Goal: Information Seeking & Learning: Learn about a topic

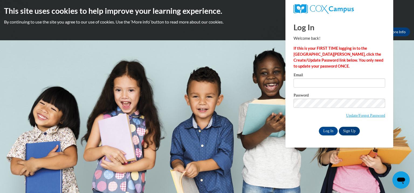
type input "[EMAIL_ADDRESS][DOMAIN_NAME]"
click at [328, 130] on input "Log In" at bounding box center [328, 131] width 19 height 9
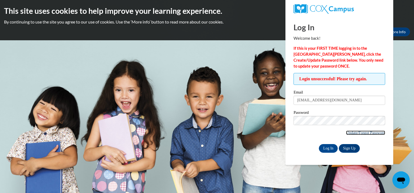
click at [372, 134] on link "Update/Forgot Password" at bounding box center [365, 132] width 39 height 4
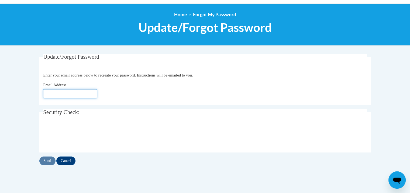
click at [68, 91] on input "Email Address" at bounding box center [70, 93] width 54 height 9
click at [66, 95] on input "wegnera@" at bounding box center [70, 93] width 54 height 9
type input "[EMAIL_ADDRESS][DOMAIN_NAME]"
click at [45, 159] on input "Send" at bounding box center [47, 160] width 16 height 9
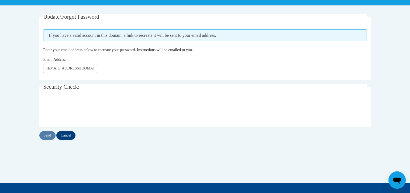
scroll to position [95, 0]
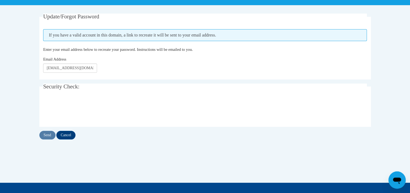
click at [22, 73] on body "This site uses cookies to help improve your learning experience. By continuing …" at bounding box center [205, 88] width 410 height 366
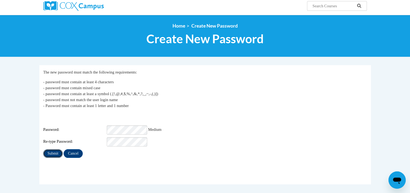
click at [54, 149] on input "Submit" at bounding box center [52, 153] width 19 height 9
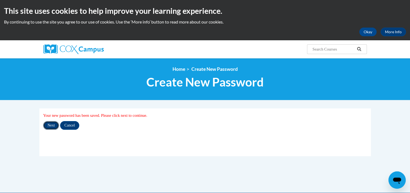
click at [52, 126] on input "Next" at bounding box center [51, 125] width 16 height 9
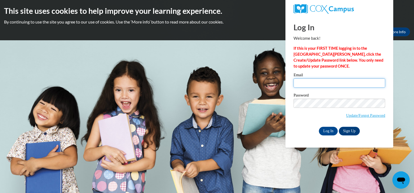
drag, startPoint x: 0, startPoint y: 0, endPoint x: 325, endPoint y: 79, distance: 334.4
click at [325, 79] on input "Email" at bounding box center [340, 82] width 92 height 9
type input "wegnera@kmsd.edu"
click at [329, 132] on input "Log In" at bounding box center [328, 131] width 19 height 9
type input "wegnera@kmsd.edu"
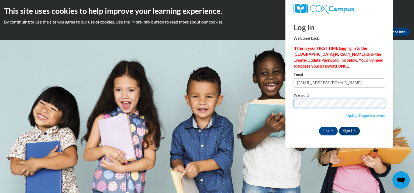
click at [319, 127] on input "Log In" at bounding box center [328, 131] width 19 height 9
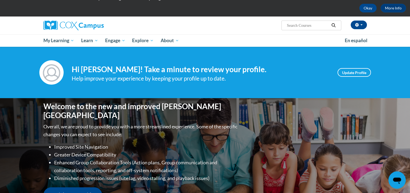
scroll to position [20, 0]
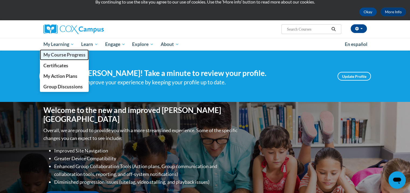
click at [59, 53] on span "My Course Progress" at bounding box center [64, 55] width 42 height 6
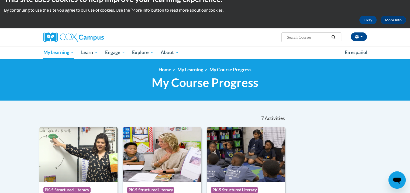
scroll to position [10, 0]
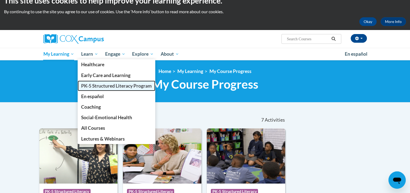
click at [112, 85] on span "PK-5 Structured Literacy Program" at bounding box center [116, 86] width 71 height 6
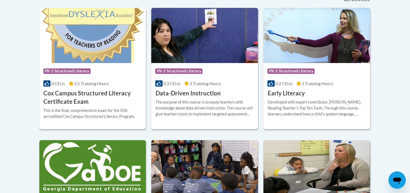
scroll to position [238, 0]
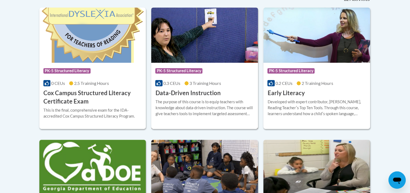
click at [224, 53] on img at bounding box center [204, 35] width 107 height 55
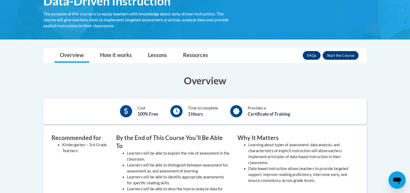
scroll to position [102, 0]
click at [333, 57] on button "Enroll" at bounding box center [341, 55] width 36 height 9
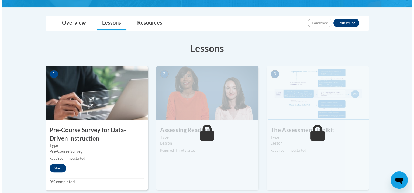
scroll to position [116, 0]
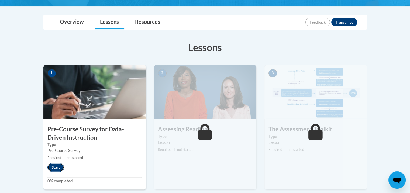
click at [57, 169] on button "Start" at bounding box center [55, 167] width 17 height 9
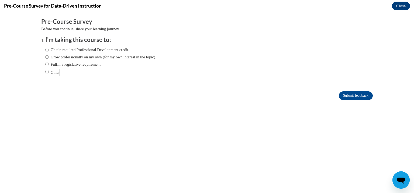
scroll to position [0, 0]
click at [45, 62] on input "Fulfill a legislative requirement." at bounding box center [47, 64] width 4 height 6
radio input "true"
click at [346, 91] on input "Submit feedback" at bounding box center [356, 95] width 34 height 9
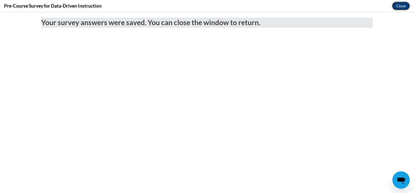
click at [395, 9] on button "Close" at bounding box center [401, 6] width 18 height 9
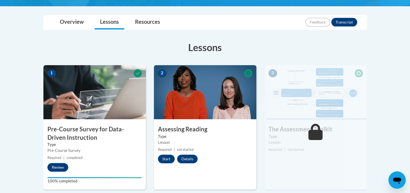
click at [186, 99] on img at bounding box center [205, 92] width 103 height 54
click at [169, 162] on button "Start" at bounding box center [166, 158] width 17 height 9
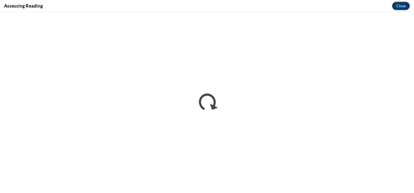
click at [397, 5] on button "Close" at bounding box center [401, 6] width 18 height 9
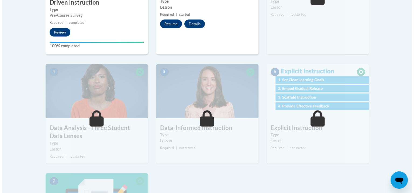
scroll to position [143, 0]
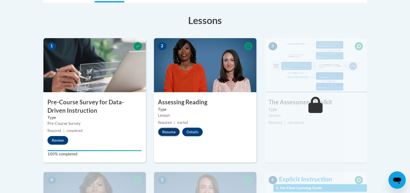
click at [168, 131] on button "Resume" at bounding box center [169, 131] width 22 height 9
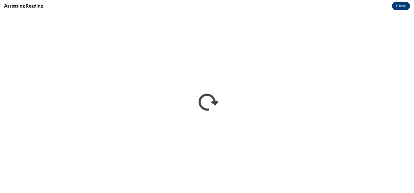
scroll to position [0, 0]
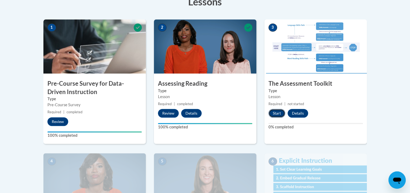
click at [279, 111] on button "Start" at bounding box center [277, 113] width 17 height 9
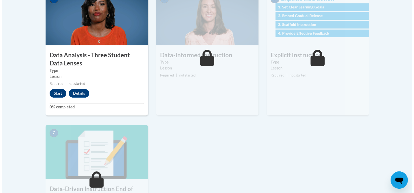
scroll to position [297, 0]
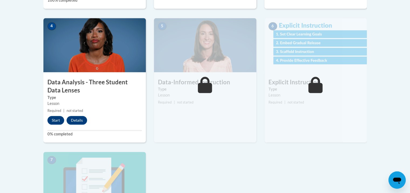
click at [83, 60] on img at bounding box center [94, 45] width 103 height 54
click at [50, 120] on button "Start" at bounding box center [55, 120] width 17 height 9
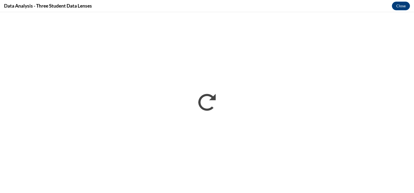
scroll to position [0, 0]
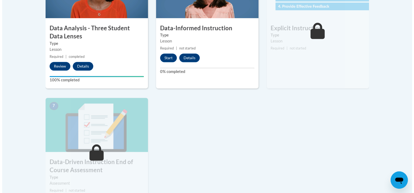
scroll to position [324, 0]
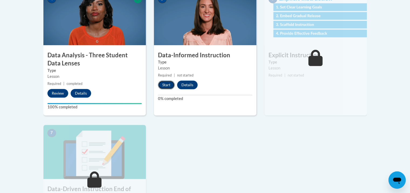
click at [165, 84] on button "Start" at bounding box center [166, 84] width 17 height 9
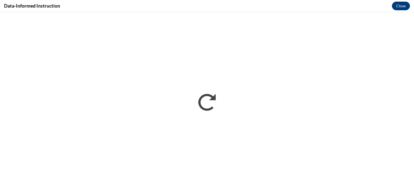
scroll to position [0, 0]
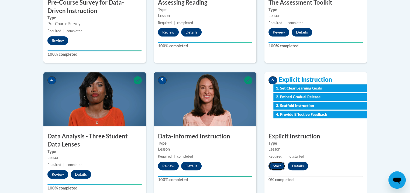
click at [274, 164] on button "Start" at bounding box center [277, 165] width 17 height 9
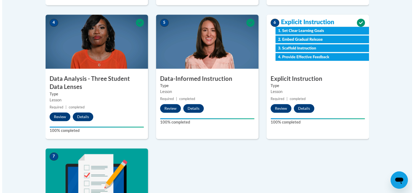
scroll to position [408, 0]
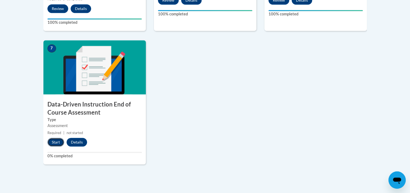
click at [55, 139] on button "Start" at bounding box center [55, 142] width 17 height 9
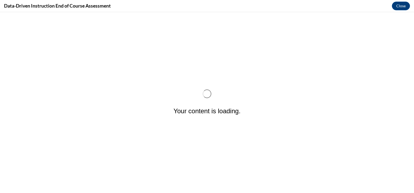
scroll to position [0, 0]
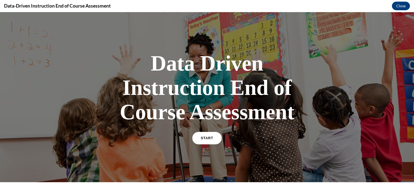
click at [215, 137] on link "START" at bounding box center [206, 138] width 29 height 12
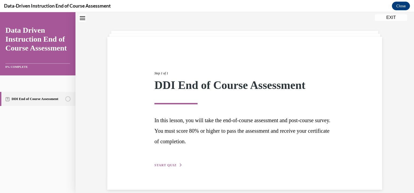
scroll to position [24, 0]
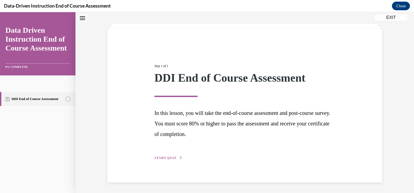
click at [162, 157] on span "START QUIZ" at bounding box center [166, 158] width 22 height 4
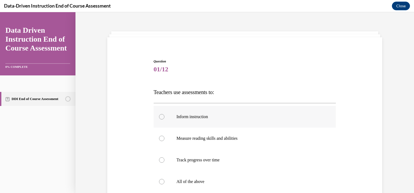
scroll to position [43, 0]
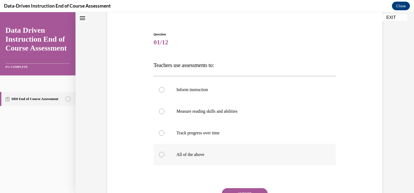
click at [192, 153] on p "All of the above" at bounding box center [250, 154] width 146 height 5
click at [165, 153] on input "All of the above" at bounding box center [161, 154] width 5 height 5
radio input "true"
click at [233, 190] on button "SUBMIT" at bounding box center [245, 193] width 46 height 11
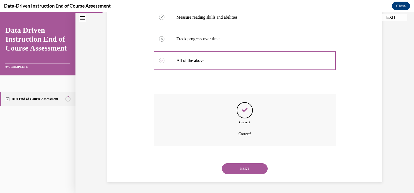
click at [249, 169] on button "NEXT" at bounding box center [245, 168] width 46 height 11
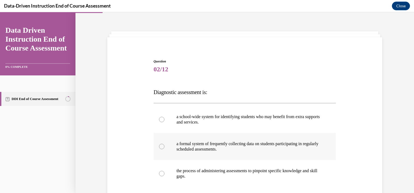
scroll to position [70, 0]
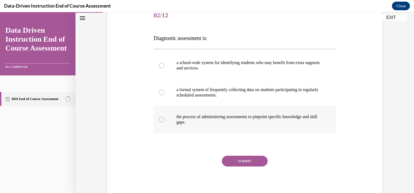
click at [238, 115] on p "the process of administering assessments to pinpoint specific knowledge and ski…" at bounding box center [250, 119] width 146 height 11
click at [165, 117] on input "the process of administering assessments to pinpoint specific knowledge and ski…" at bounding box center [161, 119] width 5 height 5
radio input "true"
click at [245, 160] on button "SUBMIT" at bounding box center [245, 160] width 46 height 11
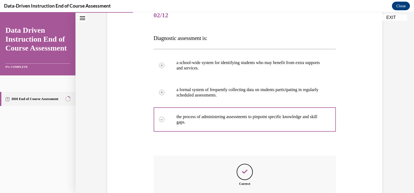
scroll to position [132, 0]
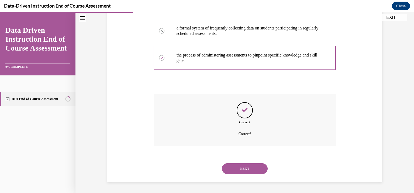
click at [248, 167] on button "NEXT" at bounding box center [245, 168] width 46 height 11
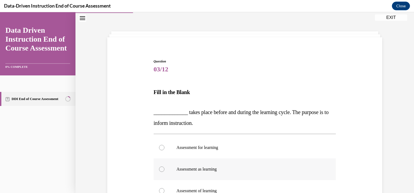
scroll to position [43, 0]
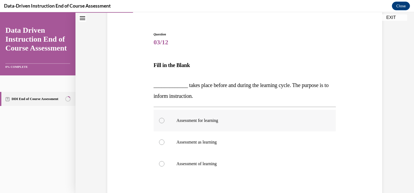
click at [219, 120] on p "Assessment for learning" at bounding box center [250, 120] width 146 height 5
click at [165, 120] on input "Assessment for learning" at bounding box center [161, 120] width 5 height 5
radio input "true"
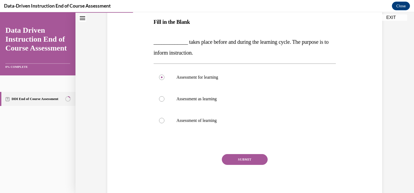
click at [261, 164] on button "SUBMIT" at bounding box center [245, 159] width 46 height 11
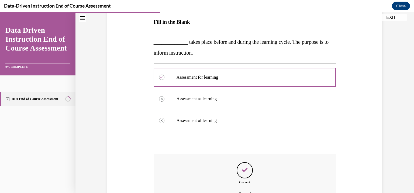
scroll to position [113, 0]
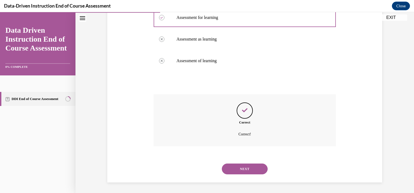
click at [261, 164] on button "NEXT" at bounding box center [245, 168] width 46 height 11
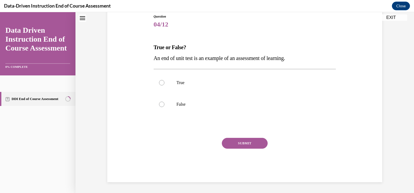
scroll to position [16, 0]
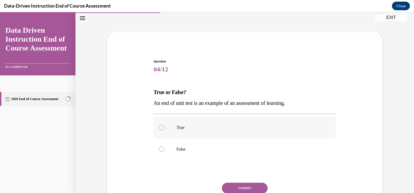
click at [177, 125] on p "True" at bounding box center [250, 127] width 146 height 5
click at [165, 125] on input "True" at bounding box center [161, 127] width 5 height 5
radio input "true"
click at [236, 184] on button "SUBMIT" at bounding box center [245, 187] width 46 height 11
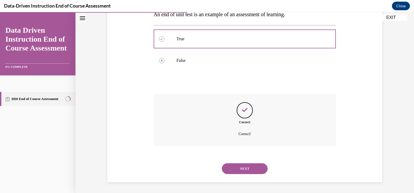
click at [240, 166] on button "NEXT" at bounding box center [245, 168] width 46 height 11
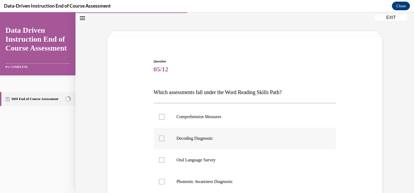
click at [199, 142] on label "Decoding Diagnostic" at bounding box center [245, 138] width 183 height 22
click at [165, 141] on input "Decoding Diagnostic" at bounding box center [161, 137] width 5 height 5
checkbox input "true"
click at [178, 161] on p "Oral Language Survey" at bounding box center [250, 159] width 146 height 5
click at [165, 161] on input "Oral Language Survey" at bounding box center [161, 159] width 5 height 5
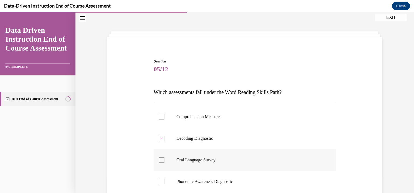
checkbox input "true"
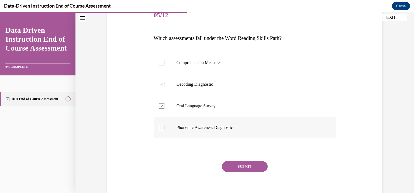
click at [188, 122] on label "Phonemic Awareness Diagnostic" at bounding box center [245, 128] width 183 height 22
click at [165, 125] on input "Phonemic Awareness Diagnostic" at bounding box center [161, 127] width 5 height 5
checkbox input "true"
click at [243, 167] on button "SUBMIT" at bounding box center [245, 166] width 46 height 11
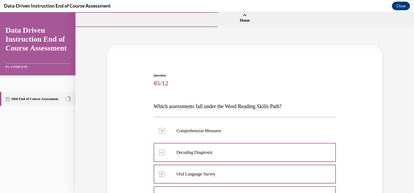
scroll to position [83, 0]
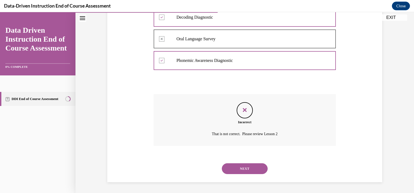
click at [243, 167] on button "NEXT" at bounding box center [245, 168] width 46 height 11
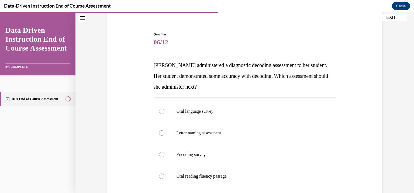
scroll to position [70, 0]
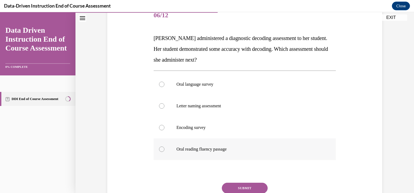
click at [236, 151] on p "Oral reading fluency passage" at bounding box center [250, 148] width 146 height 5
click at [165, 151] on input "Oral reading fluency passage" at bounding box center [161, 148] width 5 height 5
radio input "true"
click at [247, 187] on button "SUBMIT" at bounding box center [245, 187] width 46 height 11
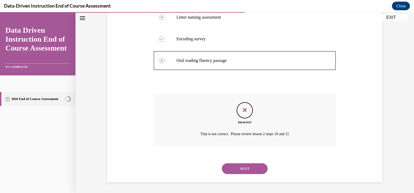
scroll to position [51, 0]
click at [238, 172] on button "NEXT" at bounding box center [245, 168] width 46 height 11
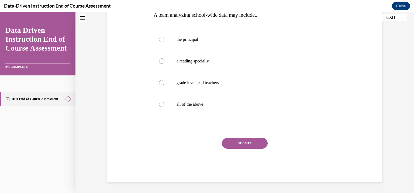
scroll to position [16, 0]
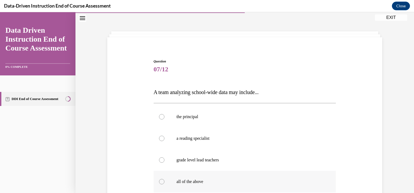
click at [195, 179] on p "all of the above" at bounding box center [250, 181] width 146 height 5
click at [165, 179] on input "all of the above" at bounding box center [161, 181] width 5 height 5
radio input "true"
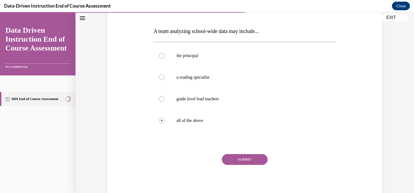
click at [234, 156] on button "SUBMIT" at bounding box center [245, 159] width 46 height 11
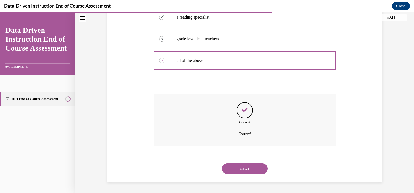
click at [243, 170] on button "NEXT" at bounding box center [245, 168] width 46 height 11
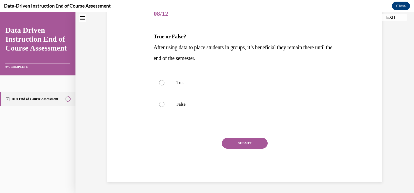
scroll to position [16, 0]
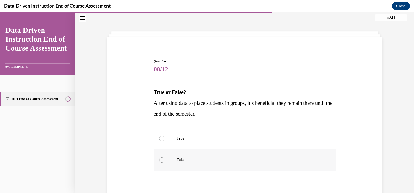
click at [177, 165] on label "False" at bounding box center [245, 160] width 183 height 22
click at [165, 162] on input "False" at bounding box center [161, 159] width 5 height 5
radio input "true"
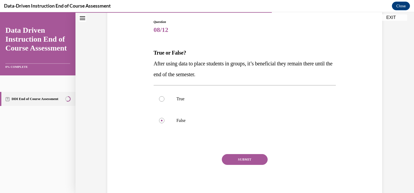
click at [240, 161] on button "SUBMIT" at bounding box center [245, 159] width 46 height 11
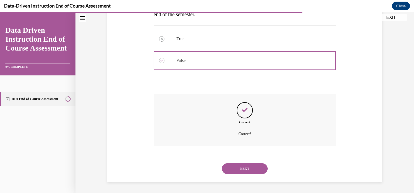
click at [247, 171] on button "NEXT" at bounding box center [245, 168] width 46 height 11
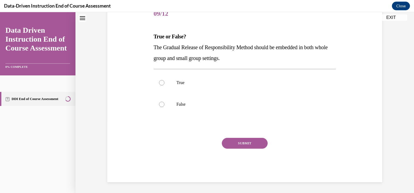
scroll to position [16, 0]
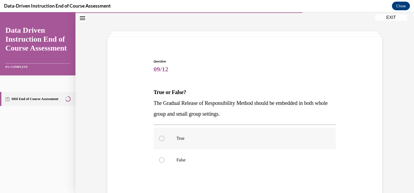
click at [192, 138] on p "True" at bounding box center [250, 137] width 146 height 5
click at [165, 138] on input "True" at bounding box center [161, 137] width 5 height 5
radio input "true"
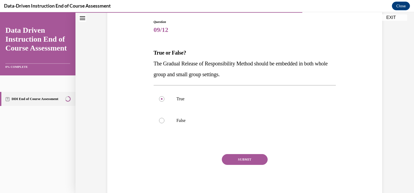
click at [253, 159] on button "SUBMIT" at bounding box center [245, 159] width 46 height 11
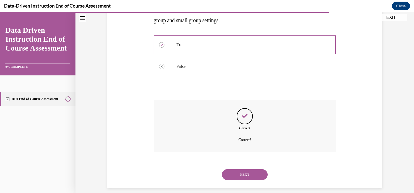
click at [254, 176] on button "NEXT" at bounding box center [245, 174] width 46 height 11
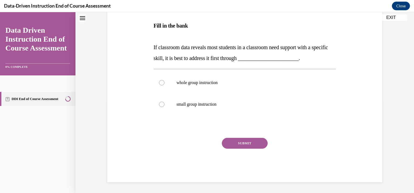
scroll to position [16, 0]
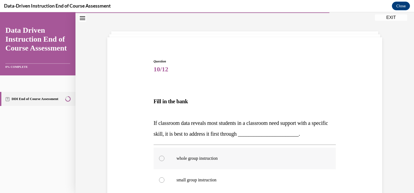
click at [242, 162] on label "whole group instruction" at bounding box center [245, 158] width 183 height 22
click at [165, 161] on input "whole group instruction" at bounding box center [161, 157] width 5 height 5
radio input "true"
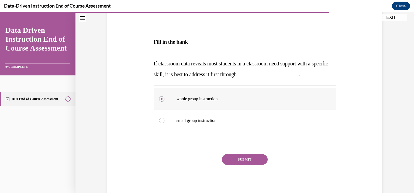
click at [242, 162] on button "SUBMIT" at bounding box center [245, 159] width 46 height 11
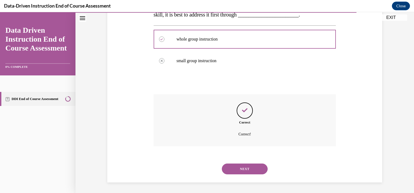
click at [243, 169] on button "NEXT" at bounding box center [245, 168] width 46 height 11
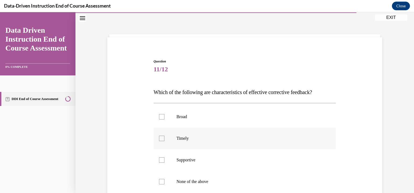
click at [162, 142] on label "Timely" at bounding box center [245, 138] width 183 height 22
click at [162, 141] on input "Timely" at bounding box center [161, 137] width 5 height 5
checkbox input "true"
click at [162, 156] on label "Supportive" at bounding box center [245, 160] width 183 height 22
click at [162, 157] on input "Supportive" at bounding box center [161, 159] width 5 height 5
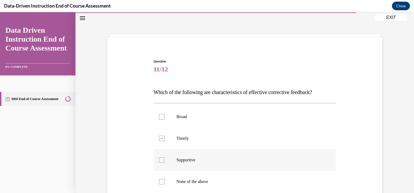
checkbox input "true"
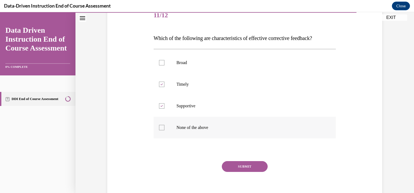
scroll to position [77, 0]
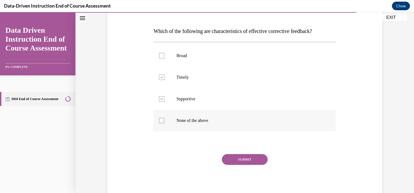
click at [245, 157] on button "SUBMIT" at bounding box center [245, 159] width 46 height 11
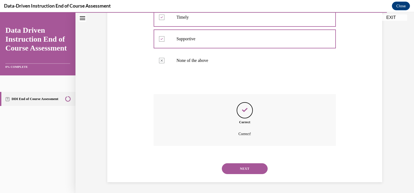
click at [247, 168] on button "NEXT" at bounding box center [245, 168] width 46 height 11
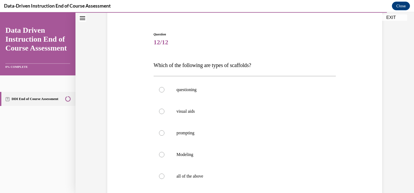
scroll to position [70, 0]
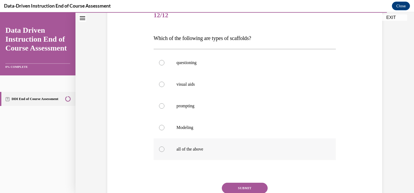
click at [192, 148] on p "all of the above" at bounding box center [250, 148] width 146 height 5
click at [165, 148] on input "all of the above" at bounding box center [161, 148] width 5 height 5
radio input "true"
click at [247, 189] on button "SUBMIT" at bounding box center [245, 187] width 46 height 11
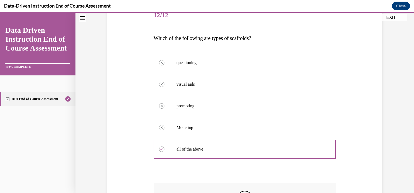
scroll to position [159, 0]
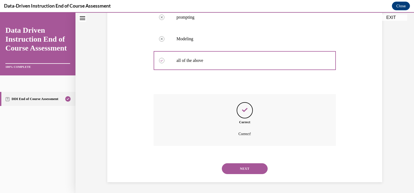
click at [248, 171] on button "NEXT" at bounding box center [245, 168] width 46 height 11
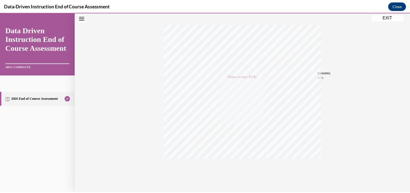
scroll to position [96, 0]
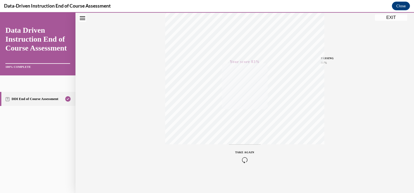
click at [386, 21] on div "Quiz Results PASSING 80% Your score 83% Passed PASSING 80% Your score Your scor…" at bounding box center [245, 63] width 339 height 260
click at [387, 19] on button "EXIT" at bounding box center [391, 17] width 32 height 6
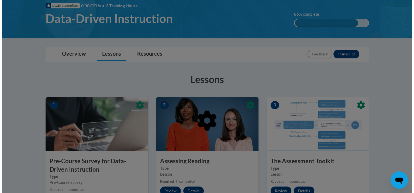
scroll to position [57, 0]
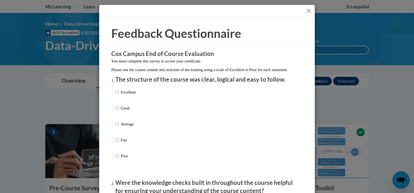
click at [115, 95] on input "Excellent" at bounding box center [117, 92] width 4 height 6
radio input "true"
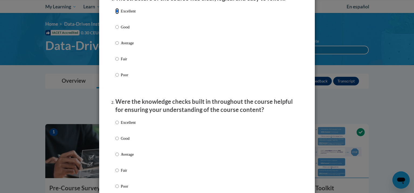
scroll to position [135, 0]
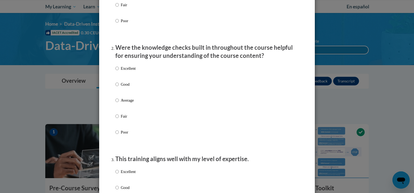
click at [129, 87] on p "Good" at bounding box center [128, 84] width 15 height 6
click at [119, 87] on input "Good" at bounding box center [117, 84] width 4 height 6
radio input "true"
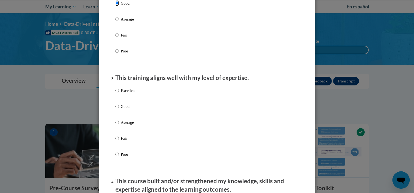
scroll to position [243, 0]
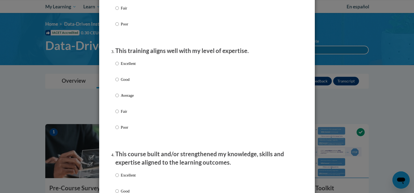
click at [127, 98] on p "Average" at bounding box center [128, 95] width 15 height 6
click at [119, 98] on input "Average" at bounding box center [117, 95] width 4 height 6
radio input "true"
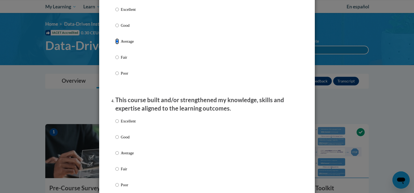
scroll to position [351, 0]
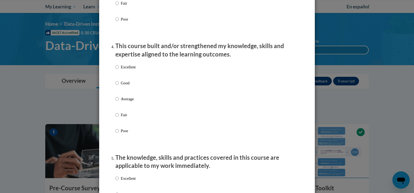
click at [128, 102] on p "Average" at bounding box center [128, 99] width 15 height 6
click at [119, 102] on input "Average" at bounding box center [117, 99] width 4 height 6
radio input "true"
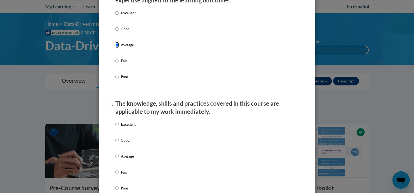
scroll to position [432, 0]
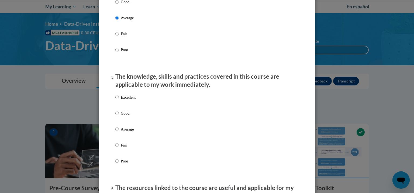
click at [121, 100] on p "Excellent" at bounding box center [128, 97] width 15 height 6
click at [119, 100] on input "Excellent" at bounding box center [117, 97] width 4 height 6
radio input "true"
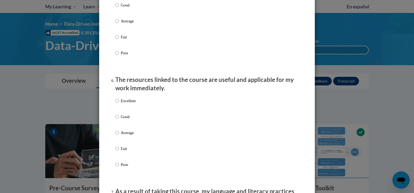
scroll to position [567, 0]
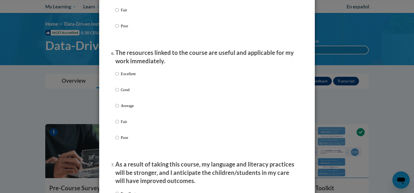
click at [124, 93] on p "Good" at bounding box center [128, 90] width 15 height 6
click at [119, 93] on input "Good" at bounding box center [117, 90] width 4 height 6
radio input "true"
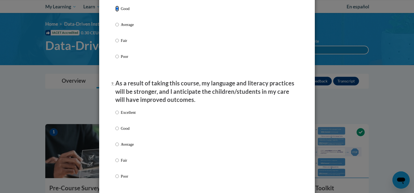
scroll to position [701, 0]
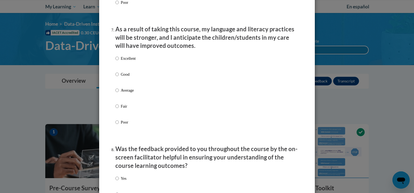
click at [123, 77] on p "Good" at bounding box center [128, 74] width 15 height 6
click at [119, 77] on input "Good" at bounding box center [117, 74] width 4 height 6
radio input "true"
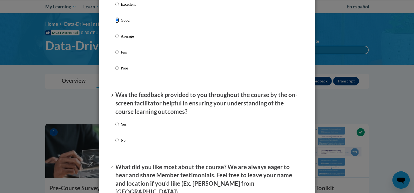
scroll to position [782, 0]
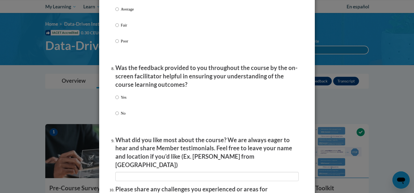
click at [121, 100] on p "Yes" at bounding box center [124, 97] width 6 height 6
click at [119, 100] on input "Yes" at bounding box center [117, 97] width 4 height 6
radio input "true"
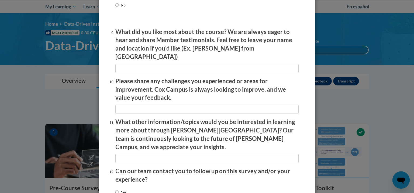
scroll to position [931, 0]
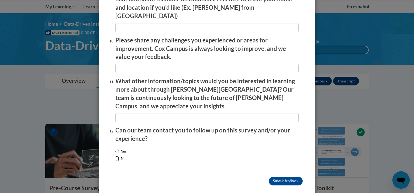
click at [115, 155] on input "No" at bounding box center [117, 158] width 4 height 6
radio input "true"
click at [290, 176] on input "Submit feedback" at bounding box center [286, 180] width 34 height 9
